Goal: Find contact information: Find contact information

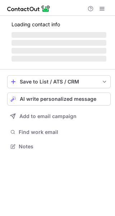
scroll to position [146, 115]
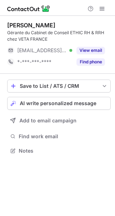
scroll to position [146, 115]
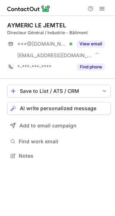
scroll to position [151, 115]
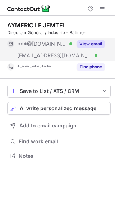
click at [78, 48] on div "View email" at bounding box center [88, 44] width 33 height 12
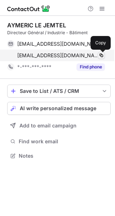
click at [103, 53] on span at bounding box center [102, 56] width 6 height 6
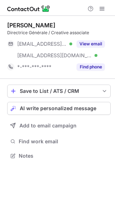
scroll to position [151, 115]
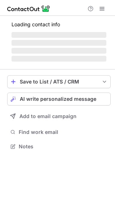
scroll to position [157, 115]
